Goal: Entertainment & Leisure: Consume media (video, audio)

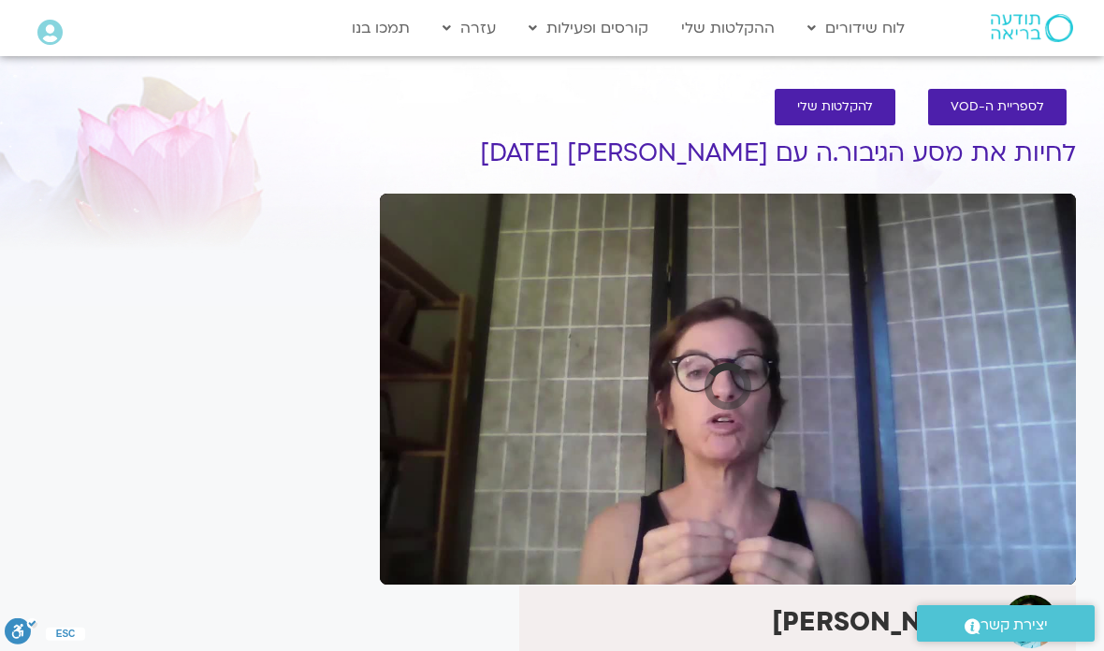
click at [945, 67] on link "לוח שידורים יומי" at bounding box center [901, 67] width 206 height 43
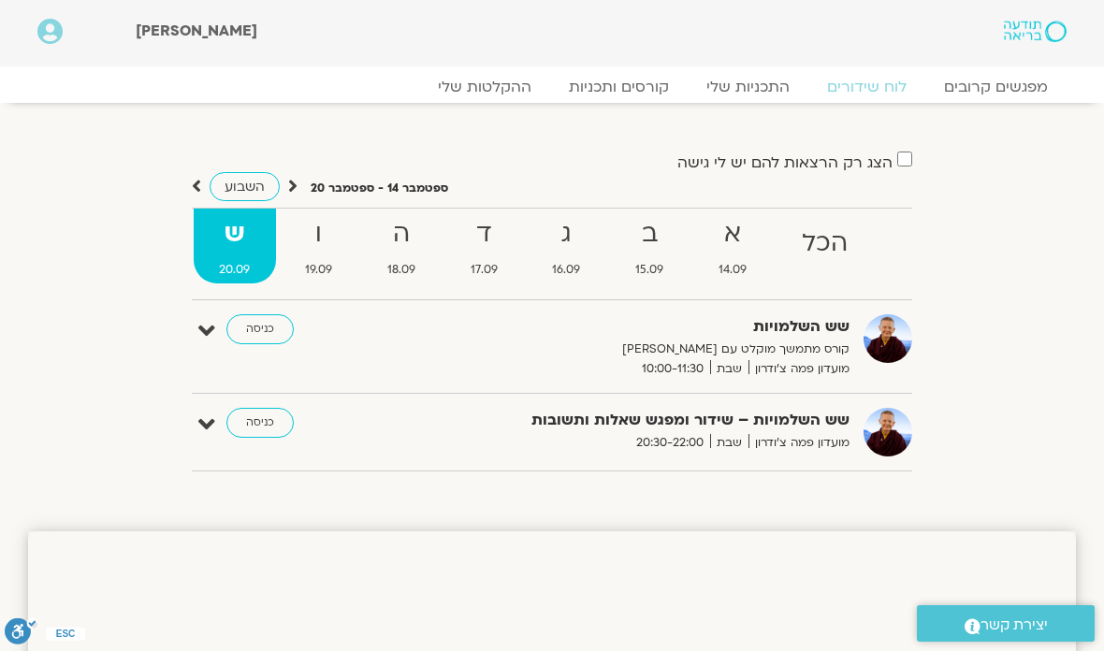
click at [497, 88] on link "ההקלטות שלי" at bounding box center [484, 87] width 131 height 19
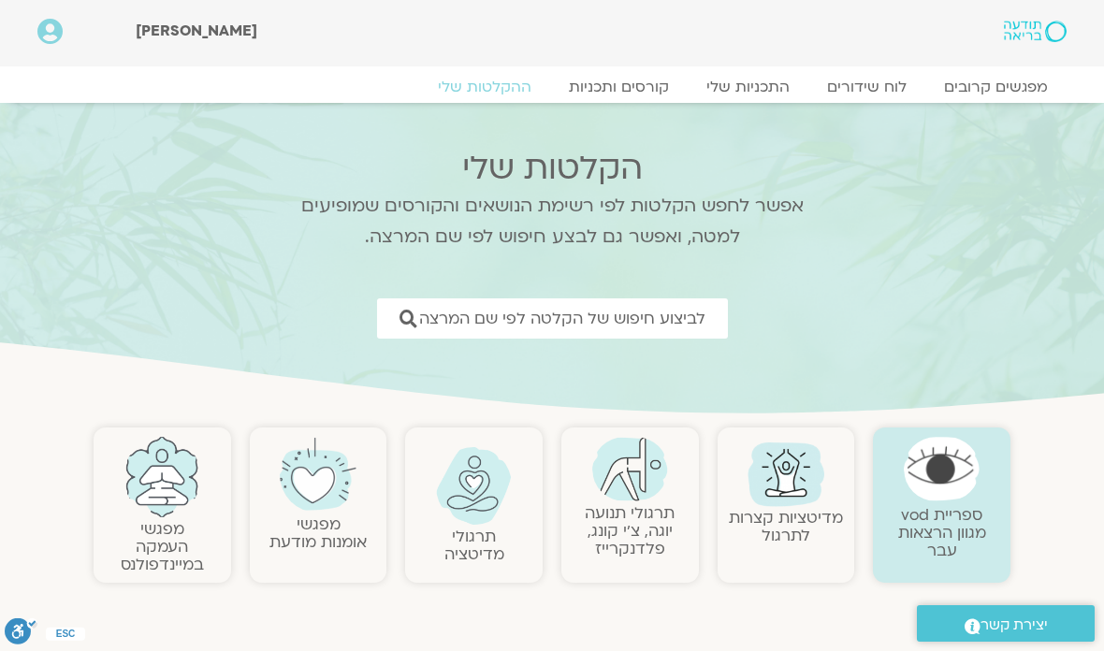
click at [516, 326] on span "לביצוע חיפוש של הקלטה לפי שם המרצה" at bounding box center [562, 319] width 286 height 18
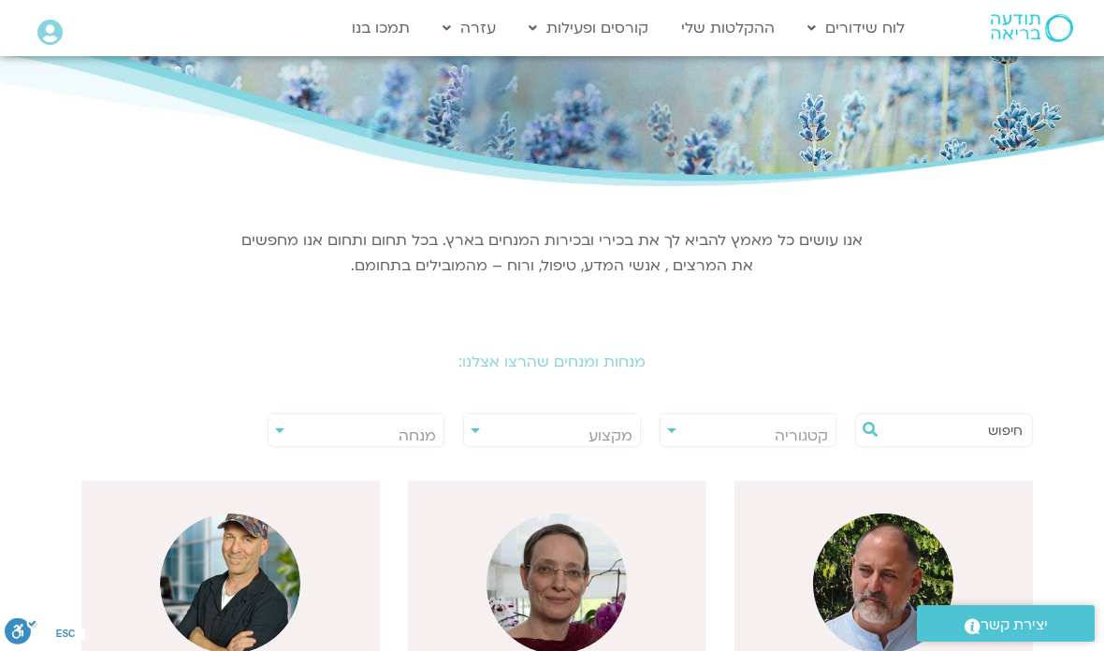
scroll to position [110, 0]
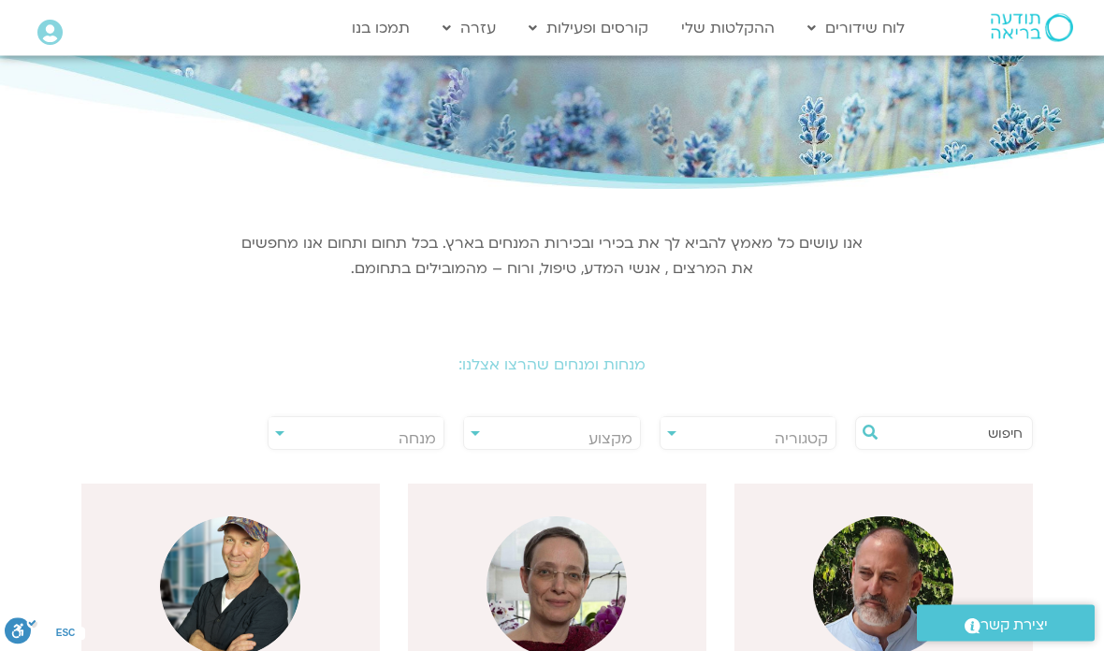
click at [286, 427] on span "מנחה" at bounding box center [356, 439] width 176 height 43
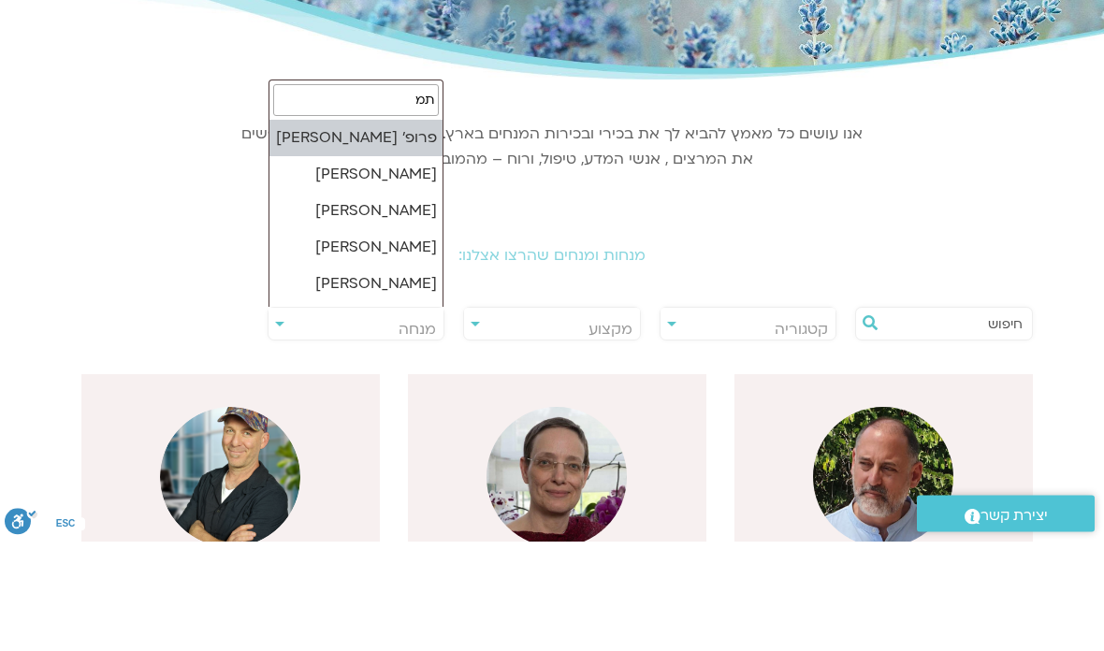
type input "תמר"
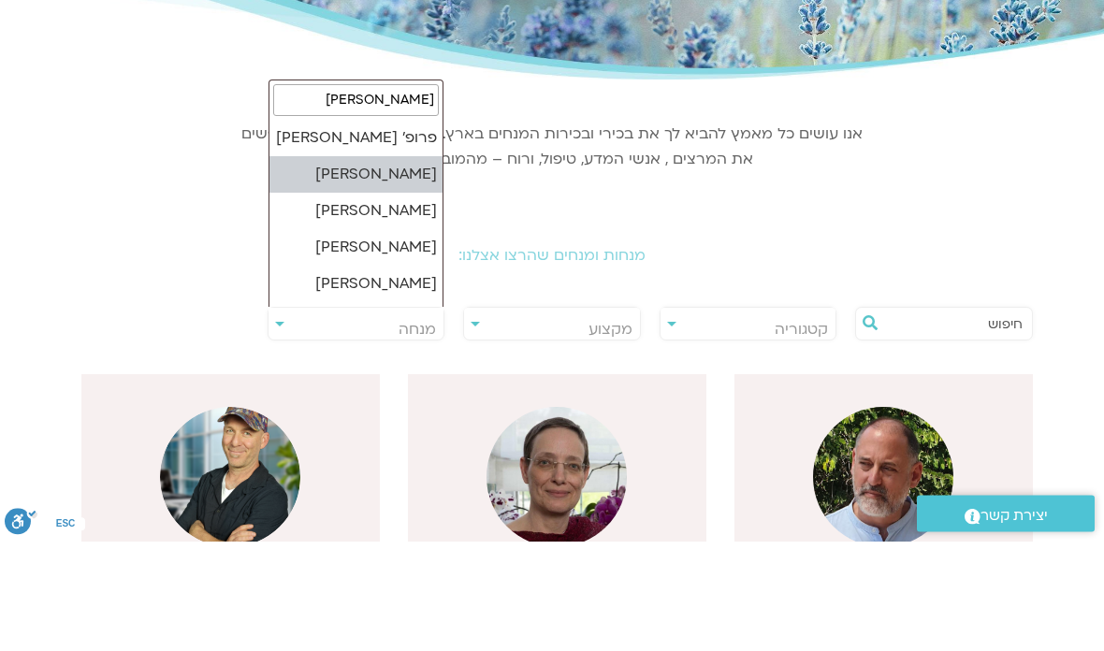
select select "******"
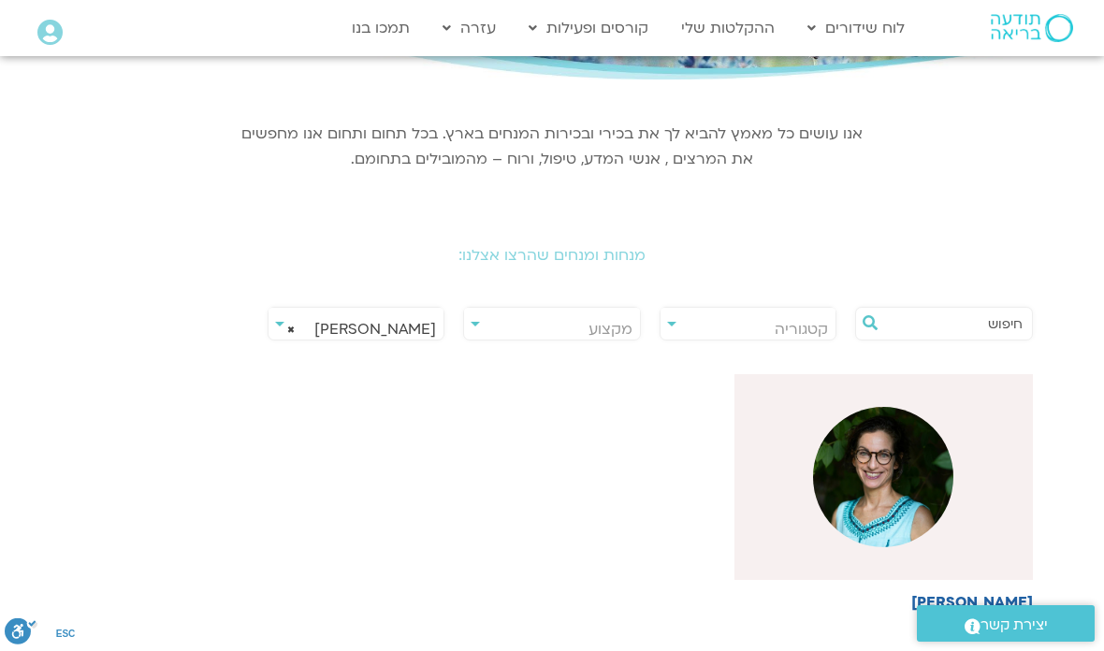
click at [893, 444] on img at bounding box center [883, 477] width 140 height 140
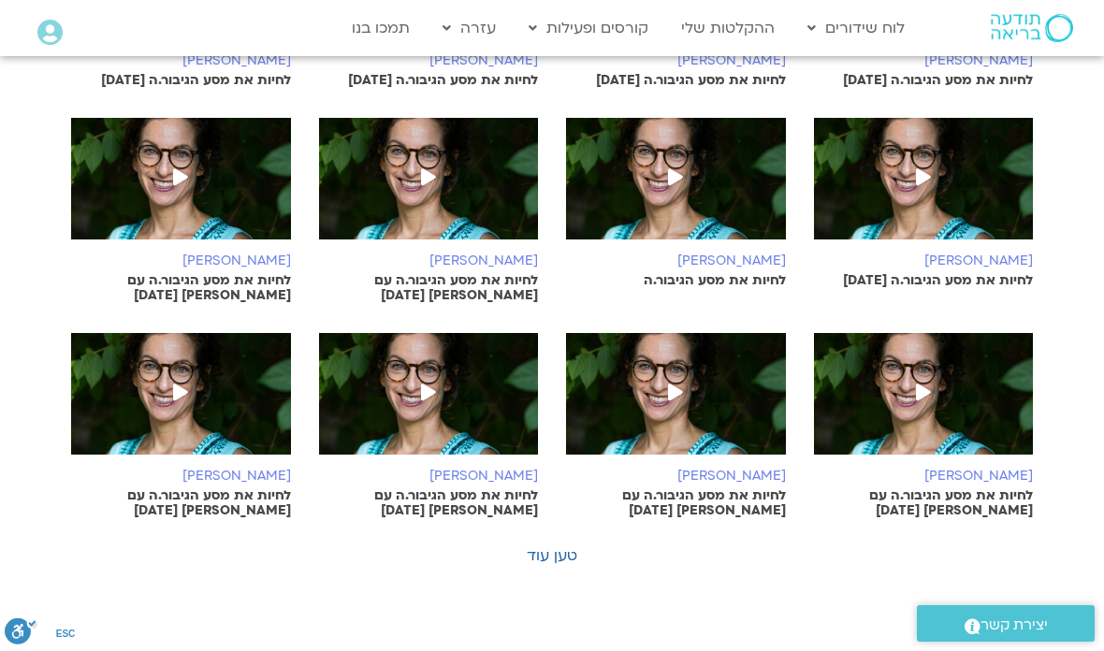
scroll to position [951, 0]
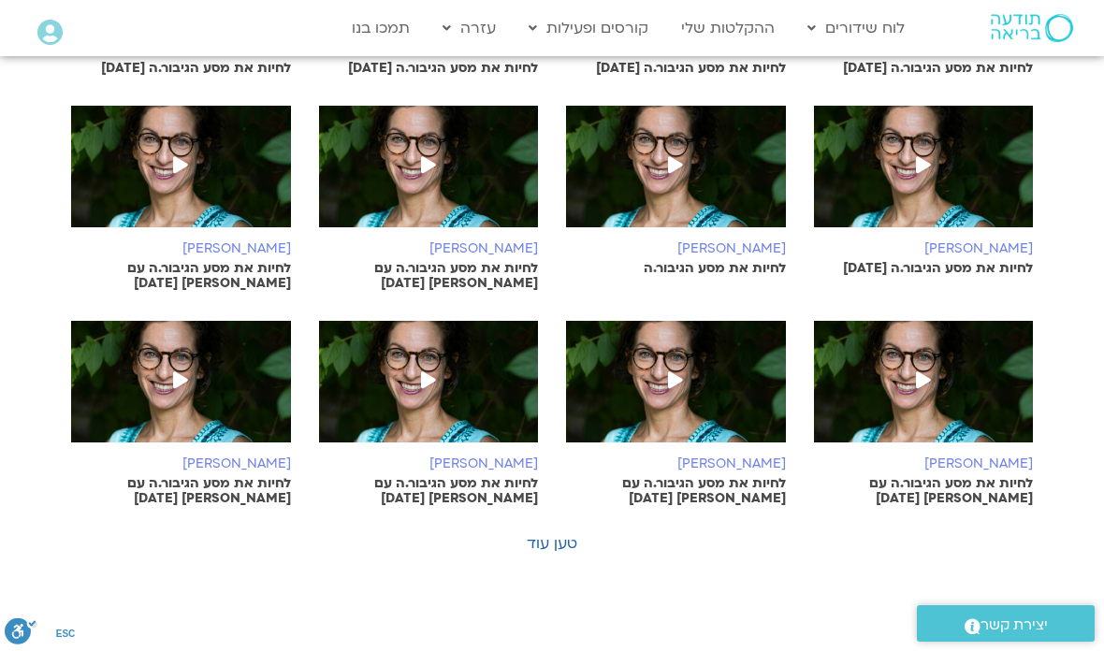
click at [686, 365] on span at bounding box center [676, 382] width 34 height 34
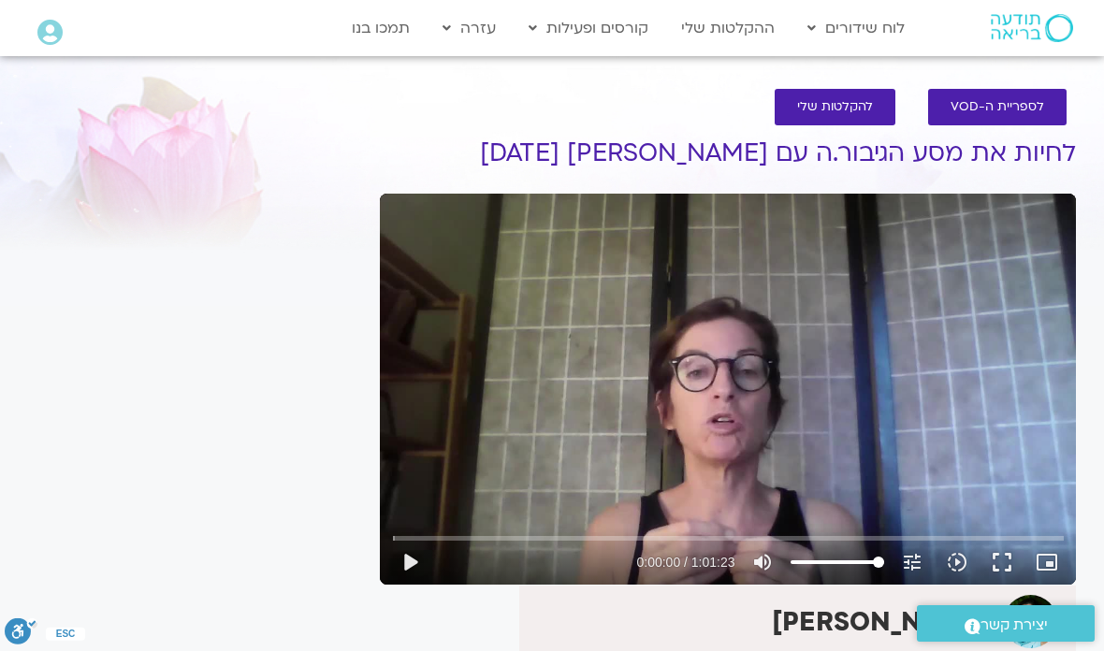
click at [407, 567] on button "play_arrow" at bounding box center [409, 562] width 45 height 45
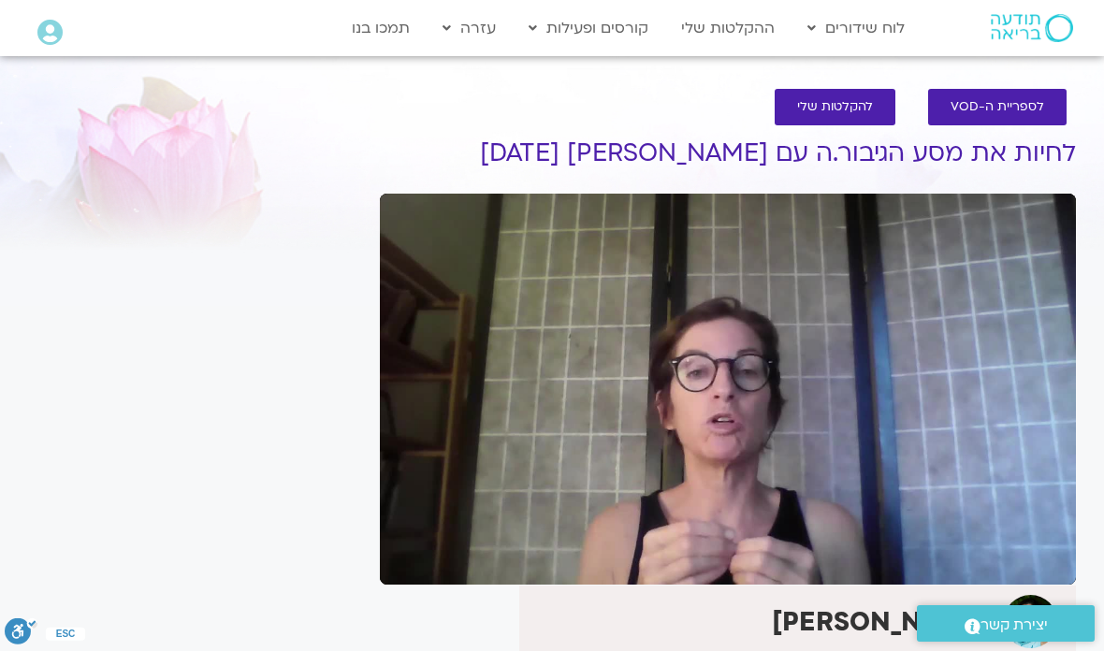
click at [290, 172] on div at bounding box center [194, 151] width 333 height 68
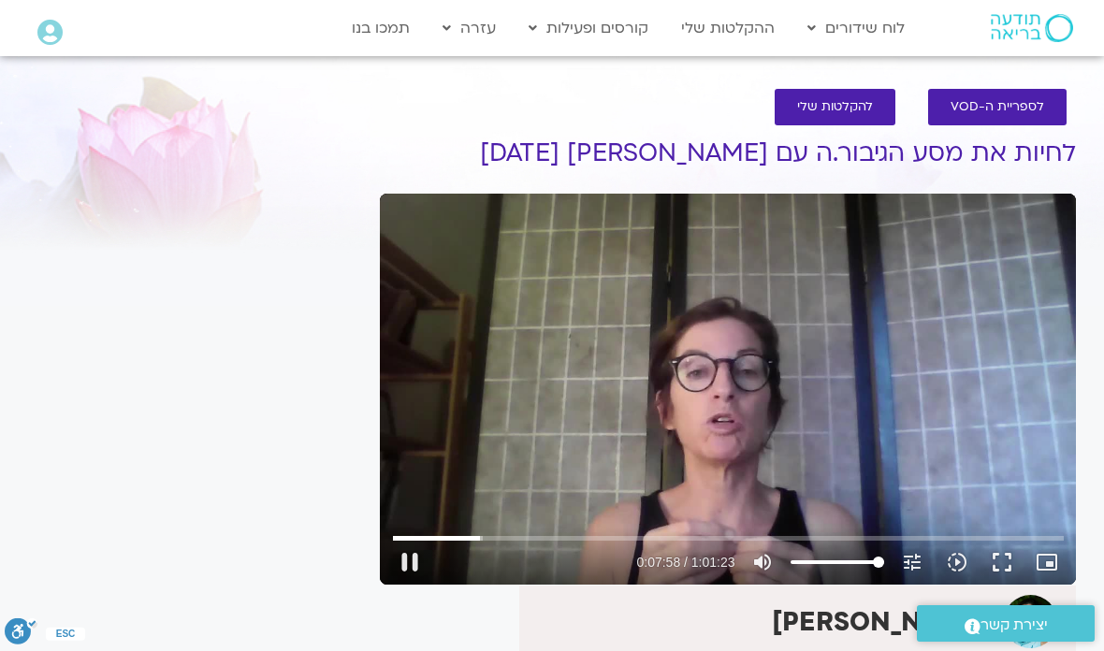
type input "479.049601904302"
